Goal: Task Accomplishment & Management: Manage account settings

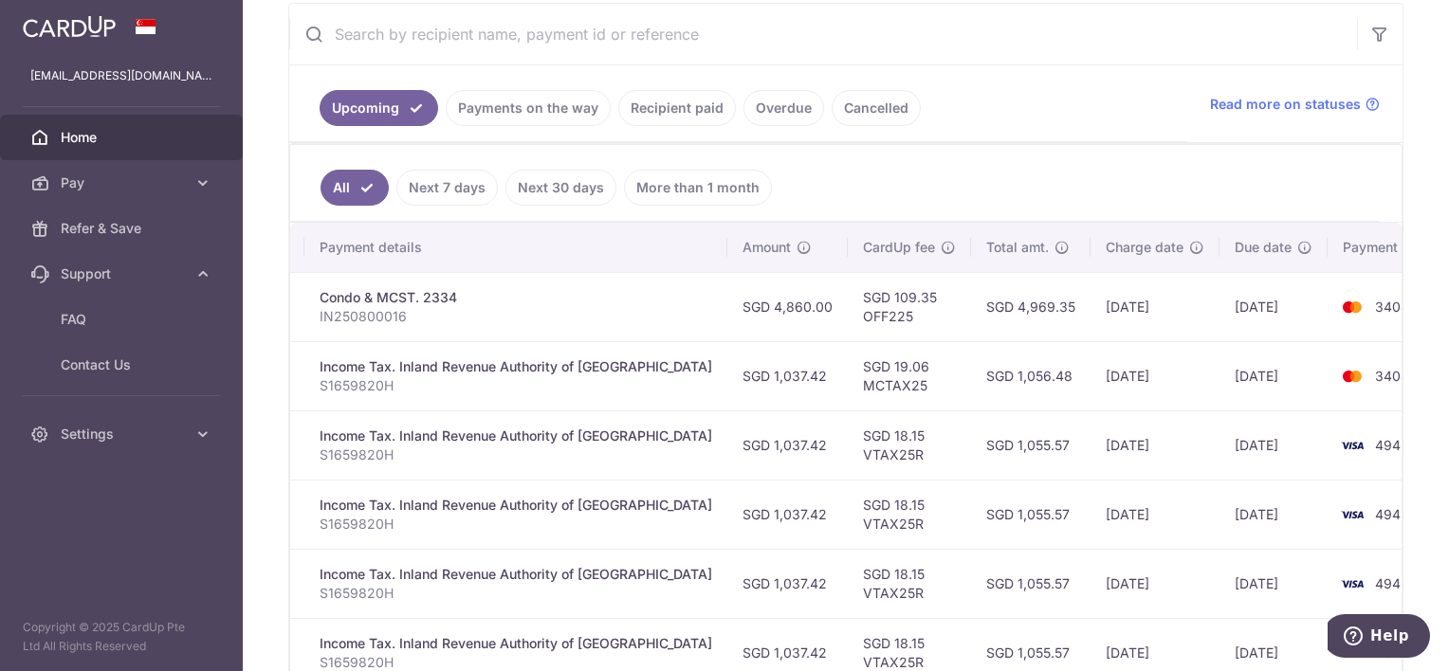
scroll to position [331, 0]
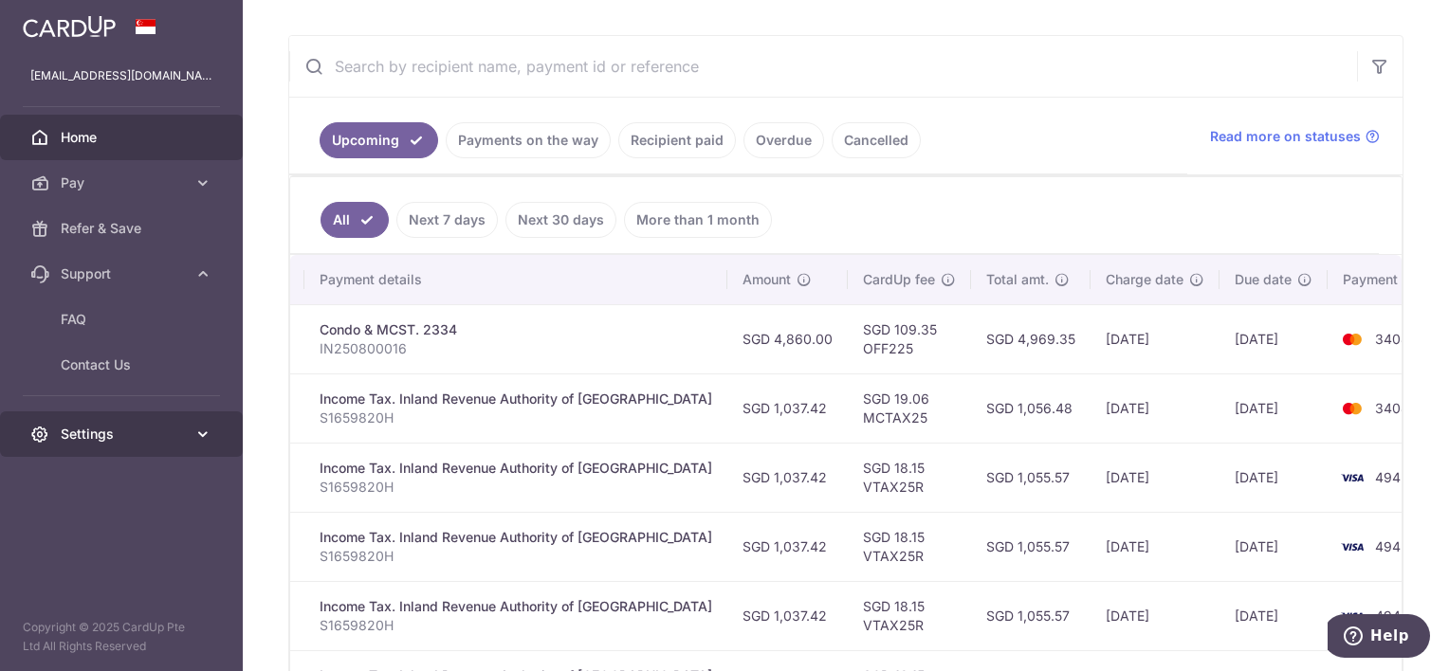
click at [206, 439] on icon at bounding box center [202, 434] width 19 height 19
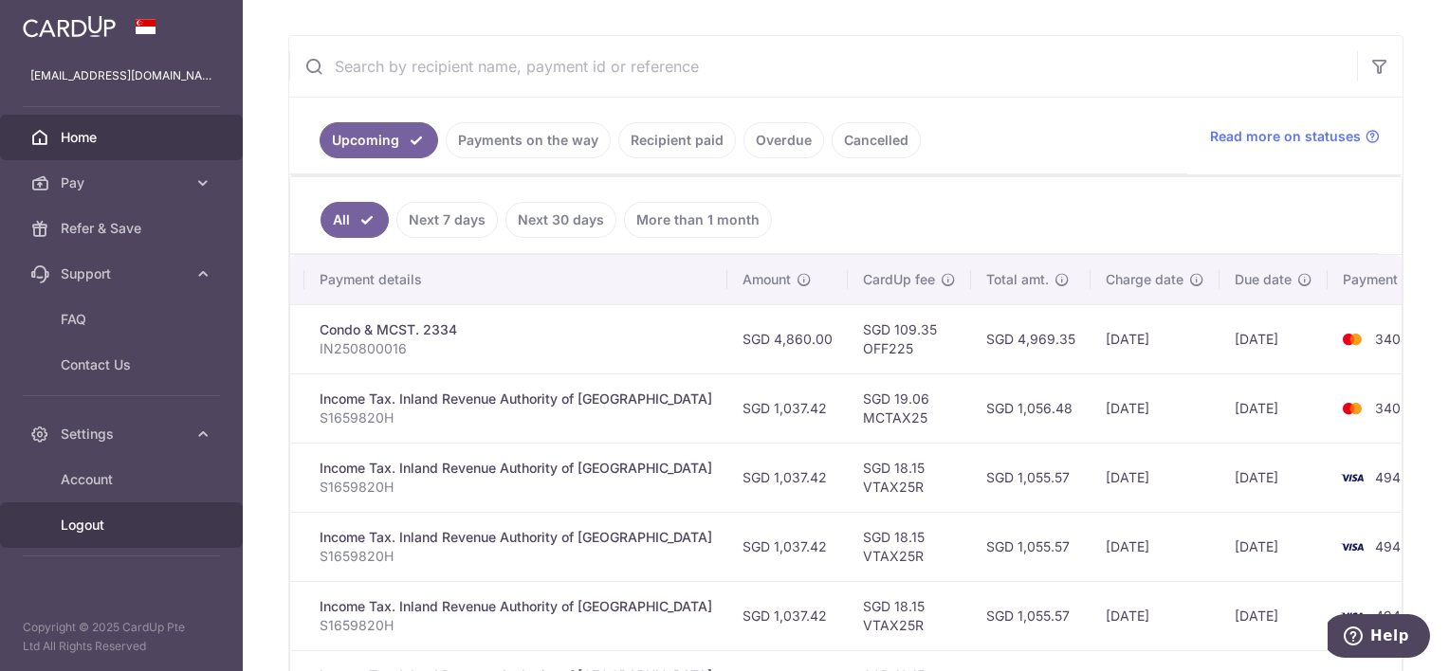
click at [83, 524] on span "Logout" at bounding box center [123, 525] width 125 height 19
